Goal: Information Seeking & Learning: Learn about a topic

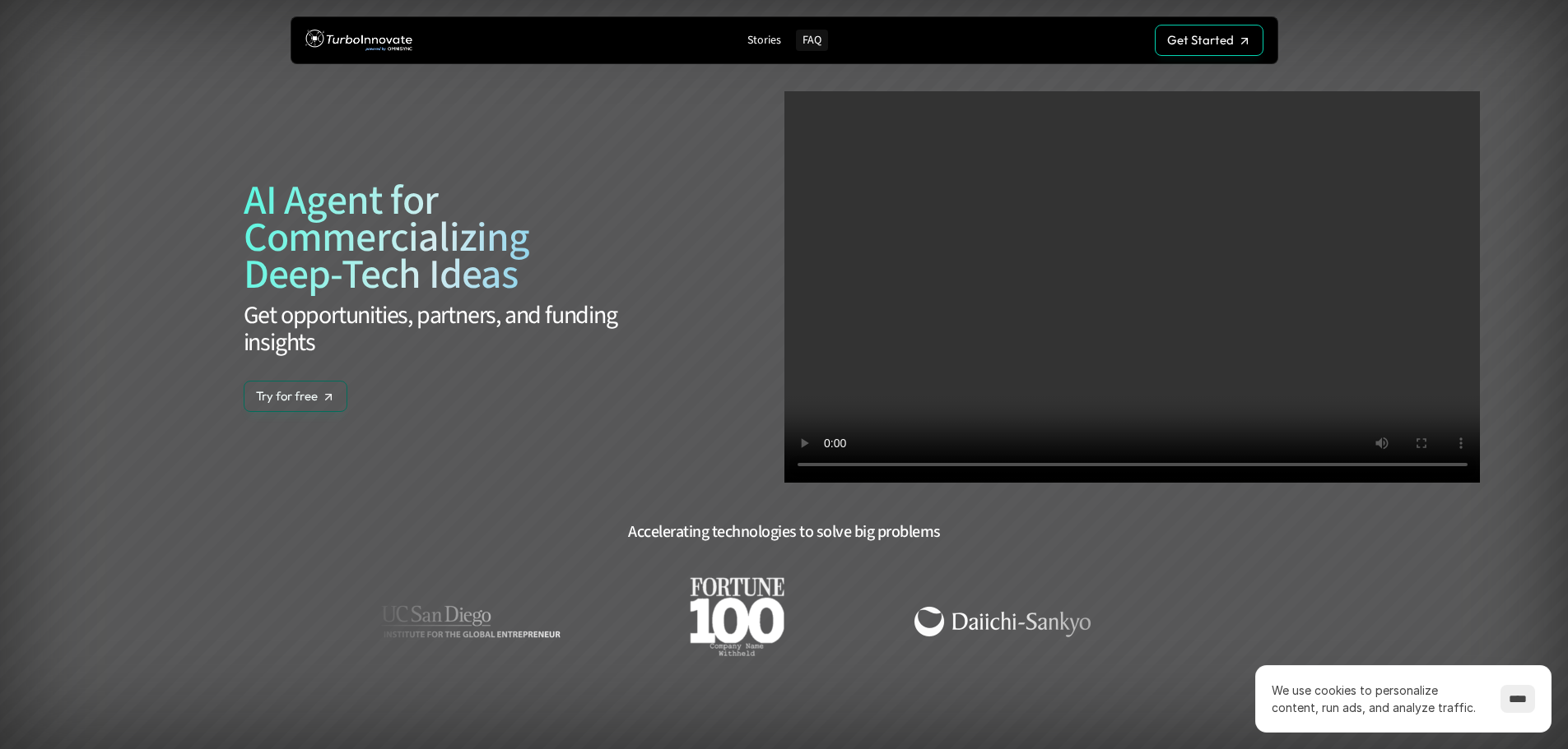
click at [819, 45] on p "FAQ" at bounding box center [812, 41] width 19 height 14
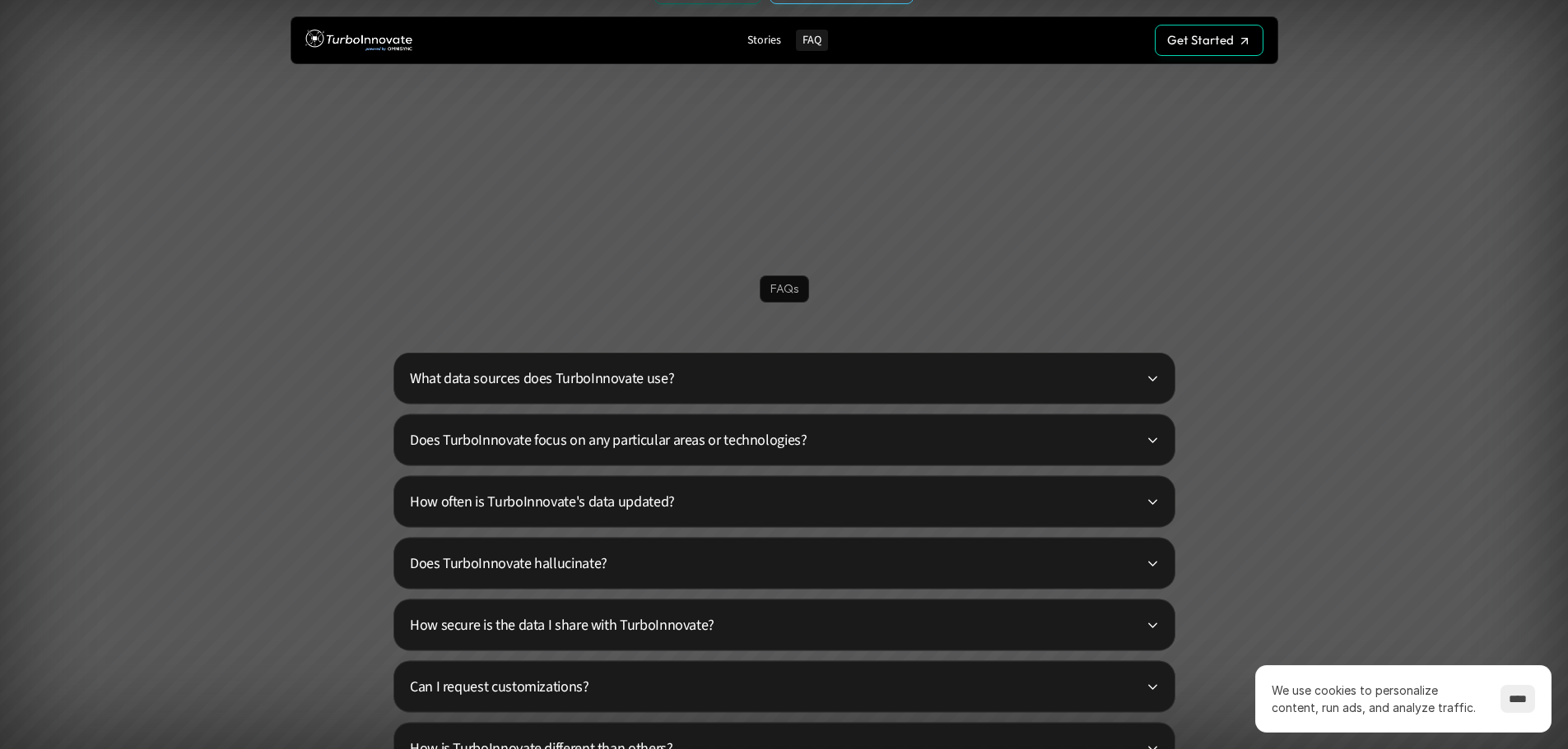
scroll to position [3977, 0]
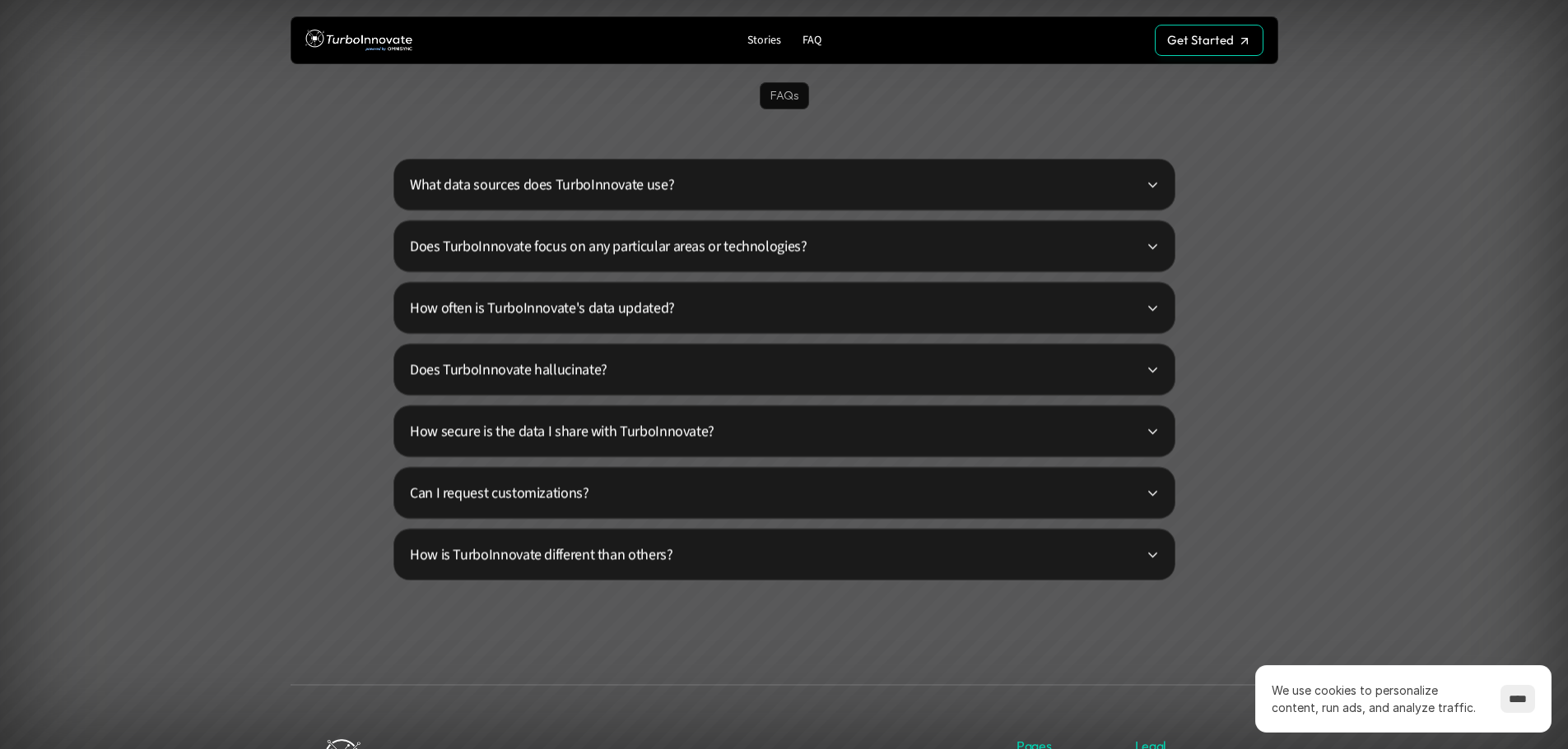
click at [824, 168] on div "What data sources does TurboInnovate use?" at bounding box center [784, 185] width 781 height 52
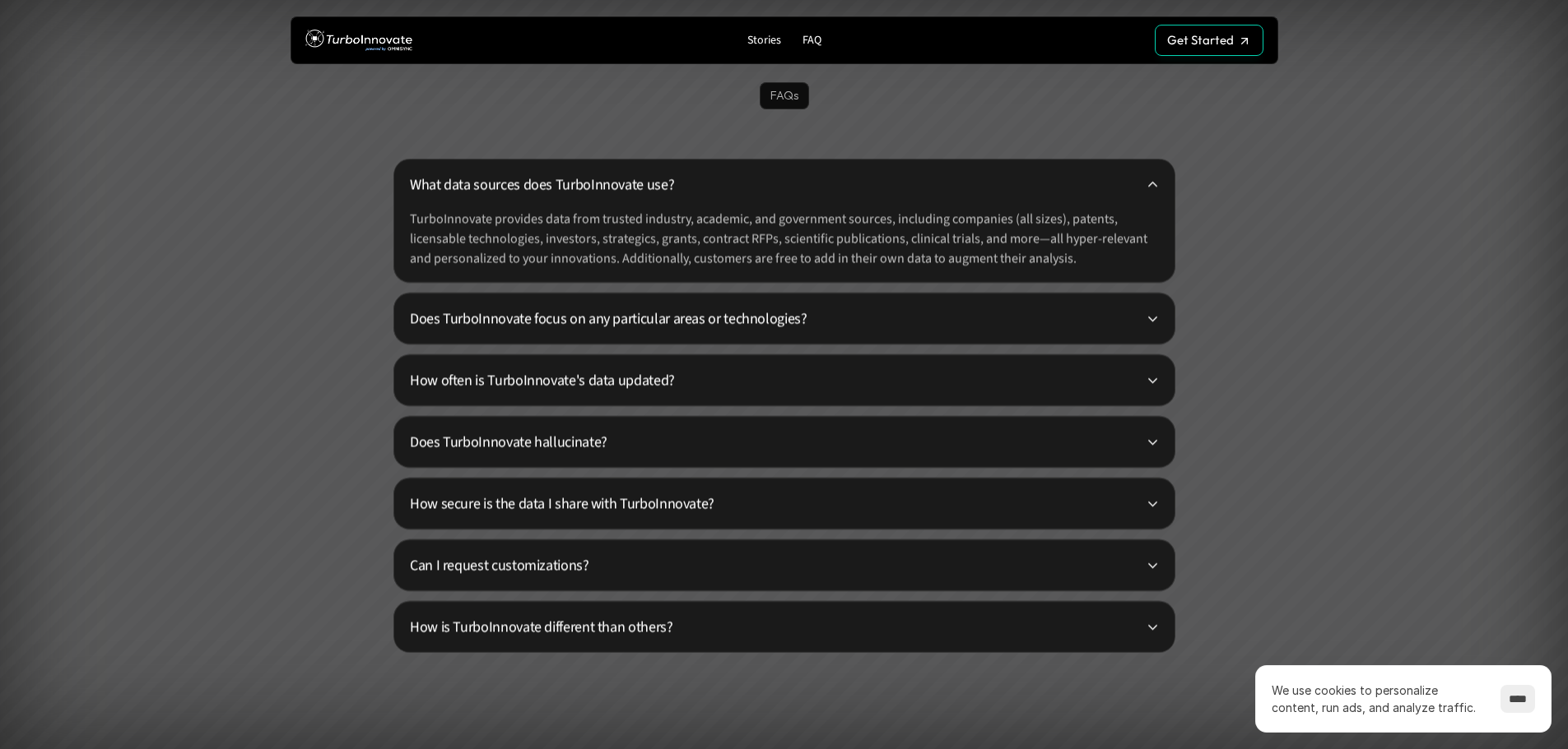
click at [906, 300] on div "Does TurboInnovate focus on any particular areas or technologies?" at bounding box center [784, 319] width 781 height 52
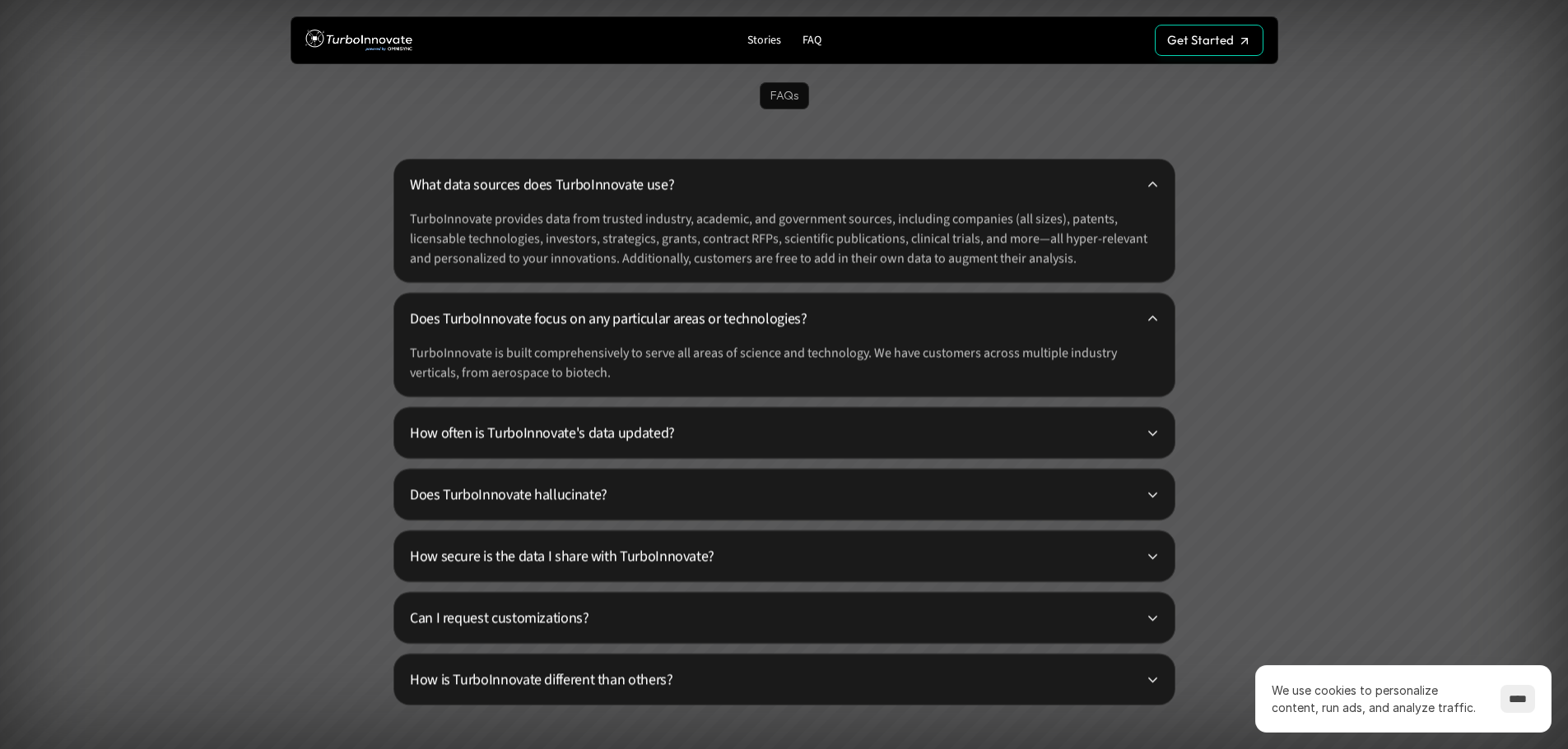
click at [939, 428] on p "How often is TurboInnovate's data updated?" at bounding box center [777, 433] width 736 height 22
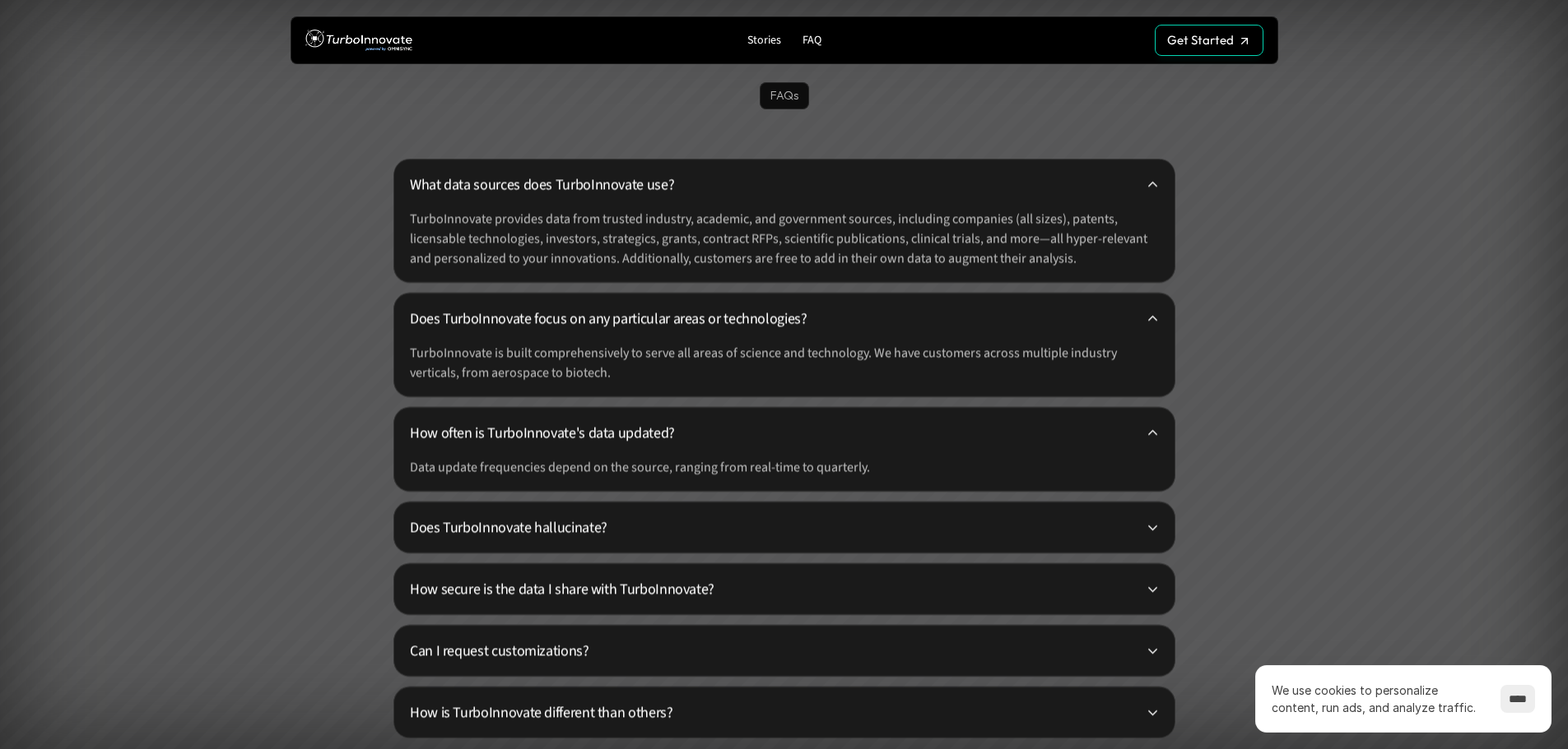
click at [962, 535] on p "Does TurboInnovate hallucinate?" at bounding box center [777, 528] width 736 height 22
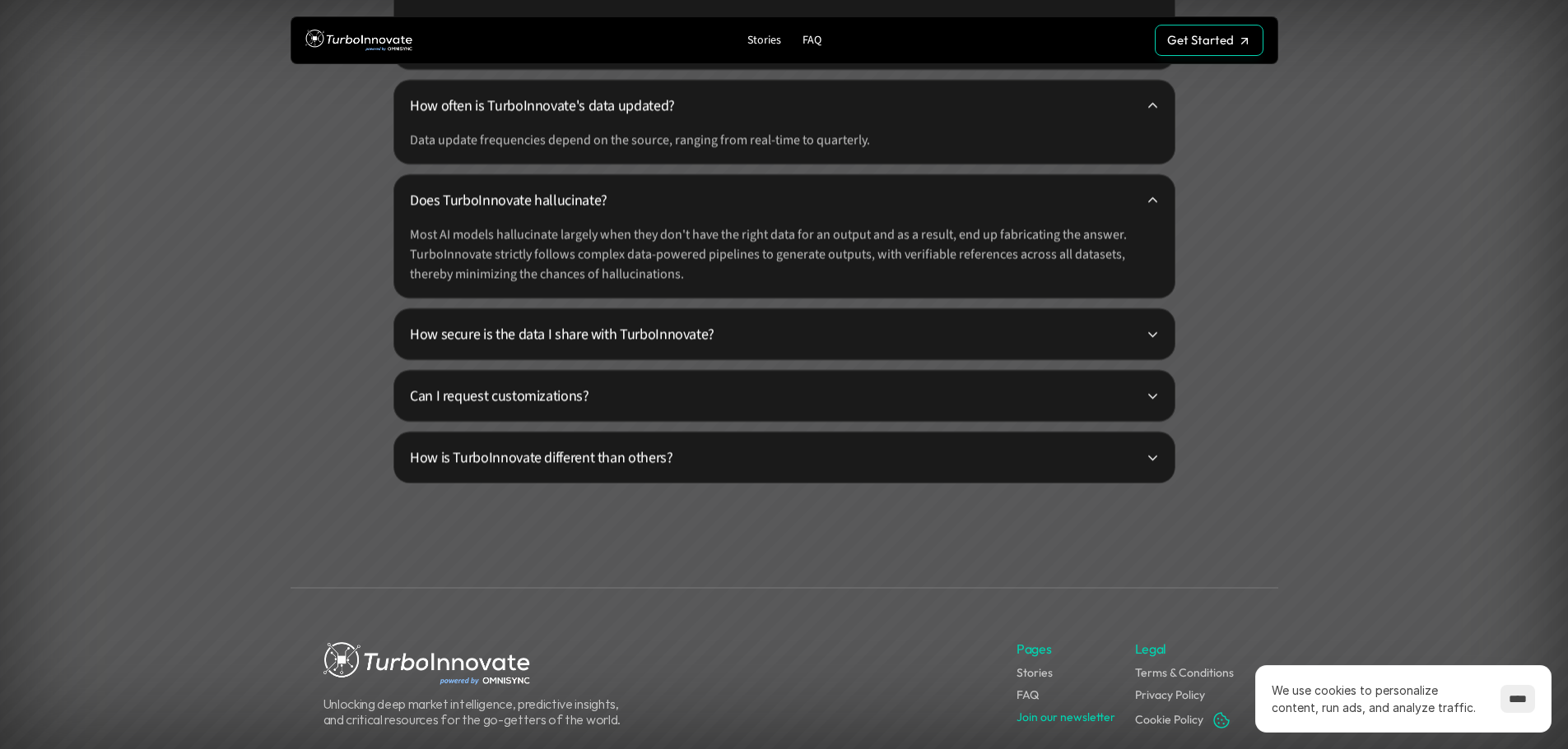
scroll to position [4307, 0]
click at [891, 322] on p "How secure is the data I share with TurboInnovate?" at bounding box center [777, 333] width 736 height 22
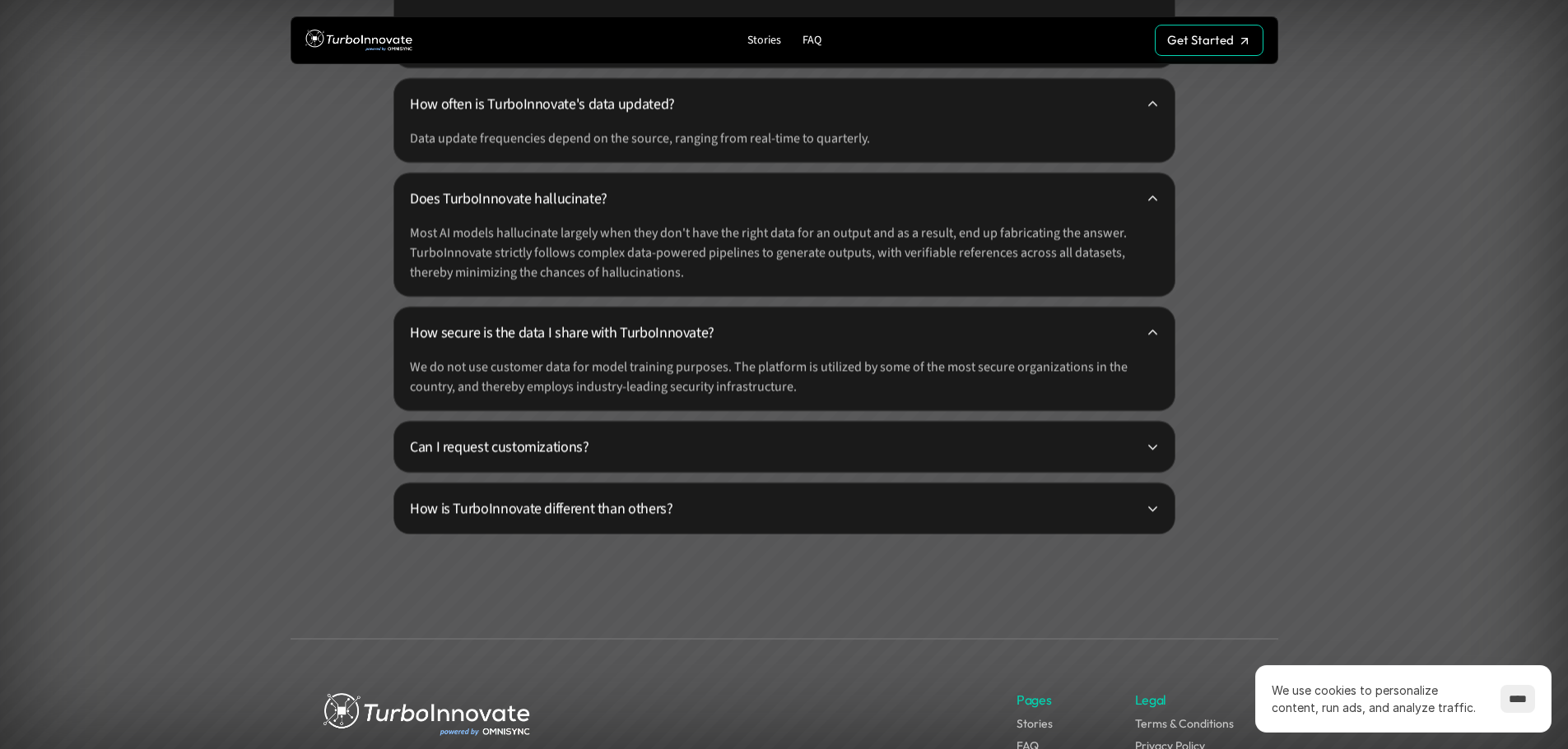
click at [896, 438] on p "Can I request customizations?" at bounding box center [777, 447] width 736 height 22
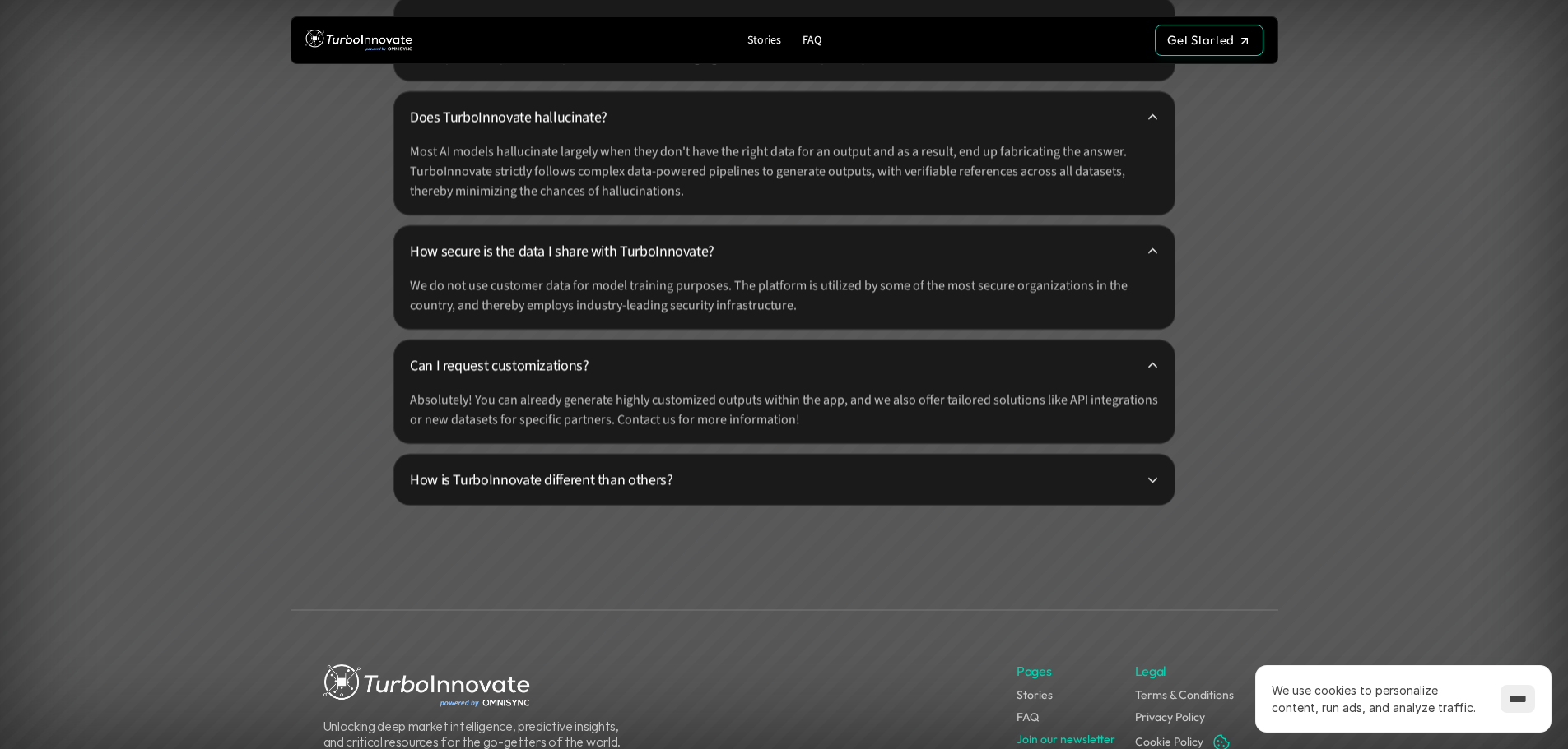
scroll to position [4389, 0]
click at [901, 470] on p "How is TurboInnovate different than others?" at bounding box center [777, 479] width 736 height 22
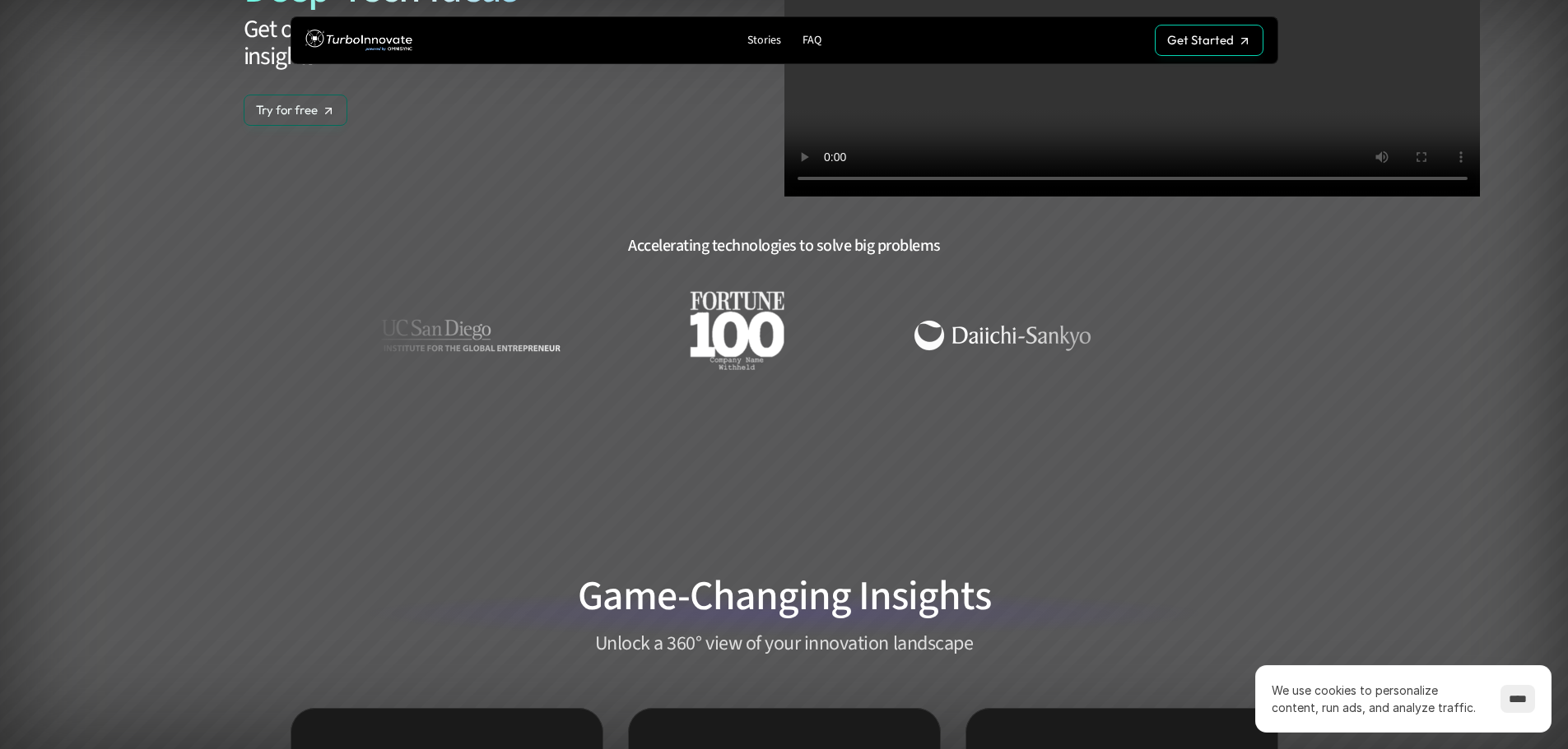
scroll to position [282, 0]
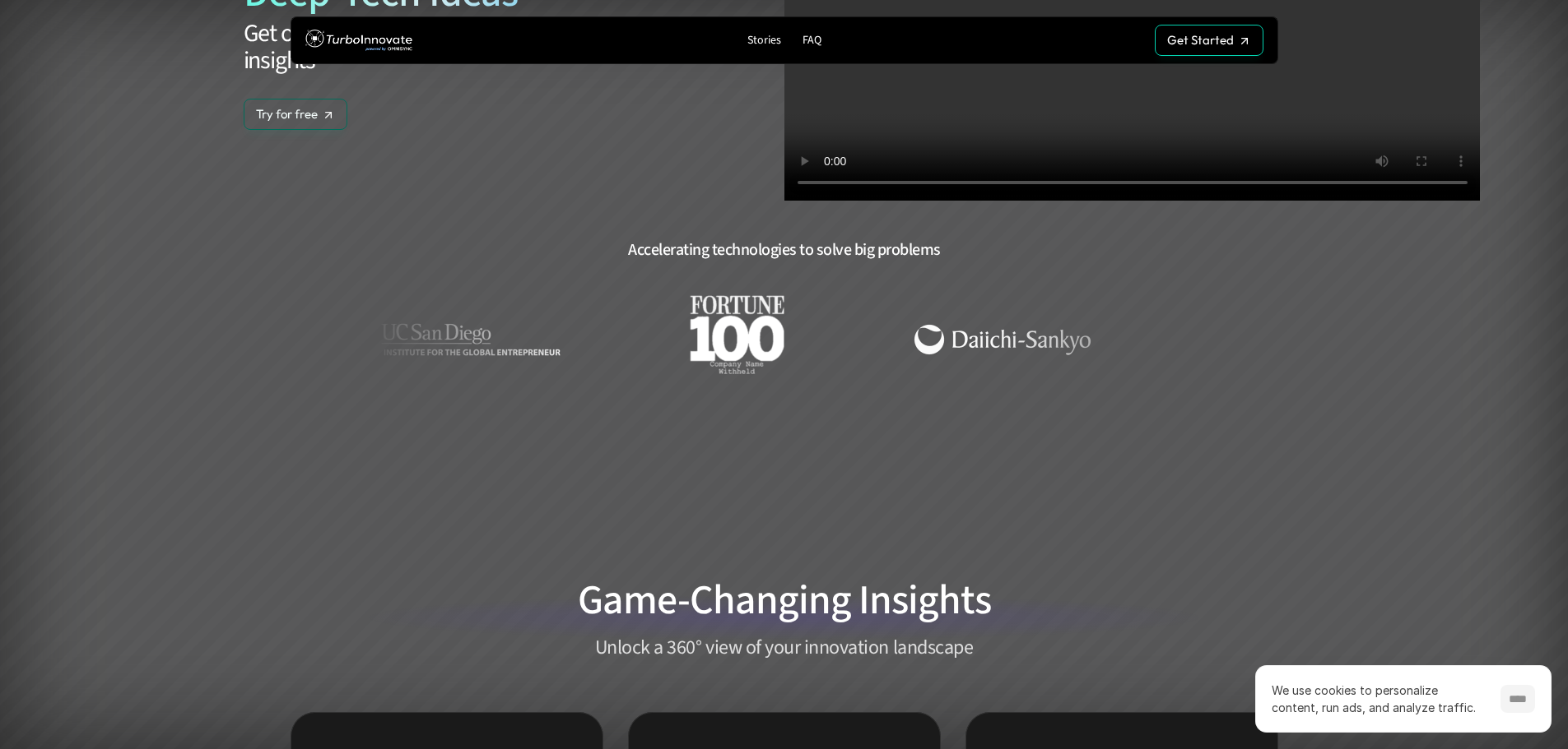
click at [1505, 701] on input "****" at bounding box center [1518, 699] width 35 height 28
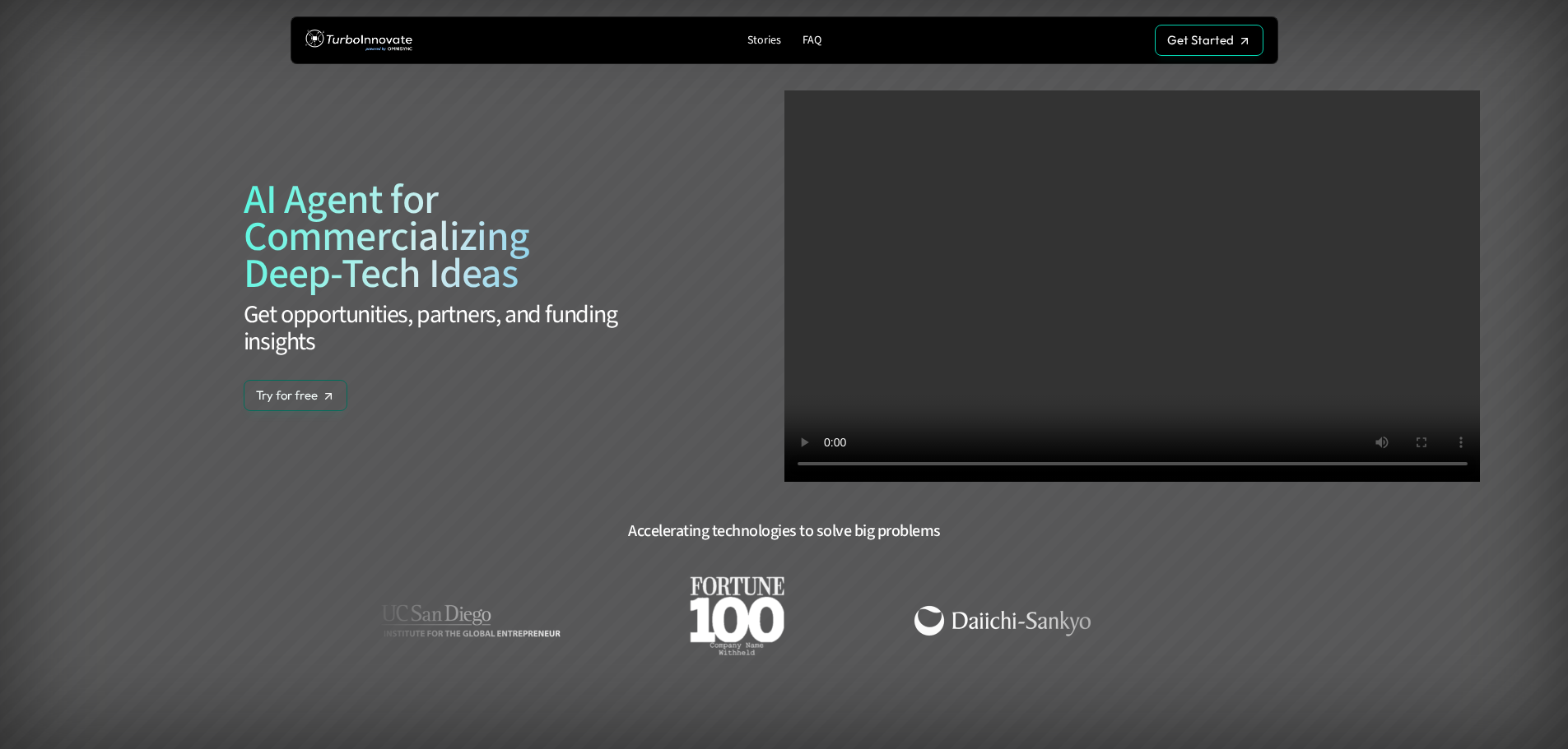
scroll to position [0, 0]
click at [1212, 56] on p "Get Started" at bounding box center [1200, 63] width 67 height 15
